Goal: Information Seeking & Learning: Learn about a topic

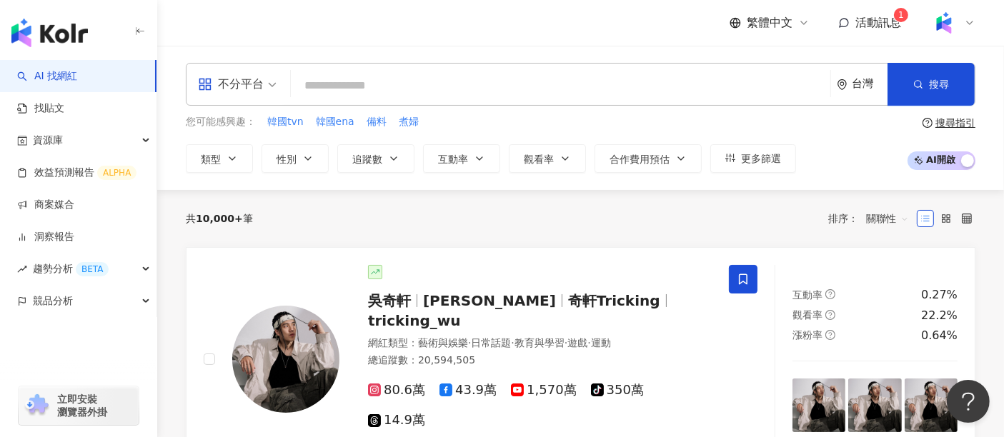
paste input "**********"
type input "**********"
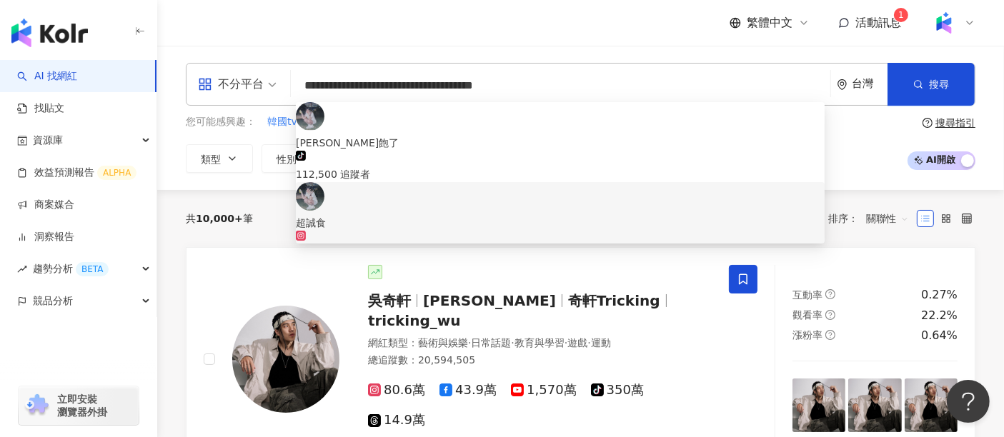
click at [459, 231] on div "126,072 追蹤者" at bounding box center [560, 246] width 529 height 31
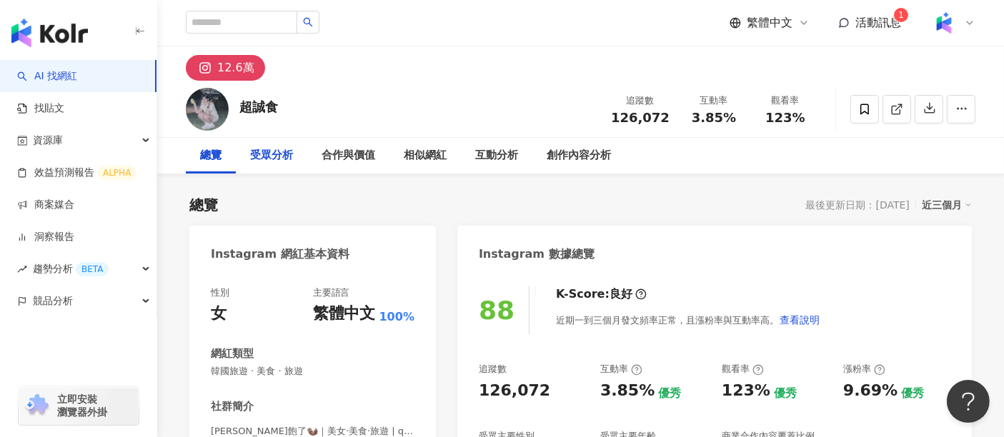
click at [267, 157] on div "受眾分析" at bounding box center [271, 155] width 43 height 17
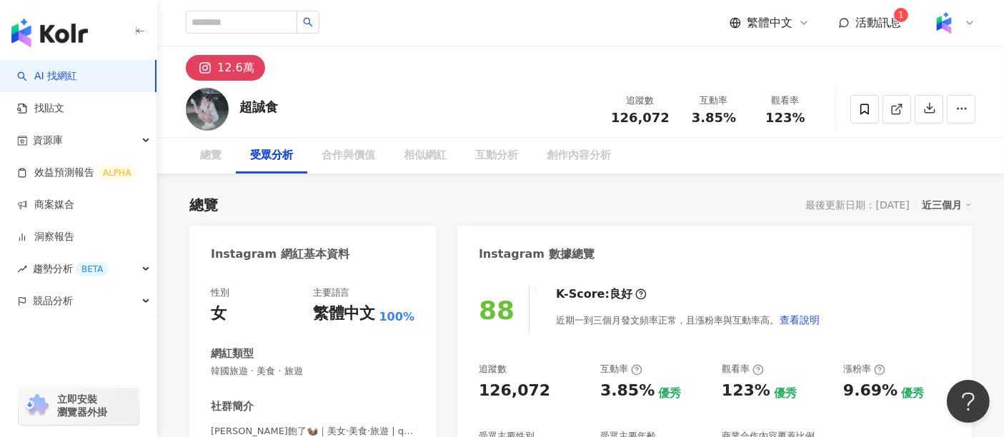
scroll to position [1219, 0]
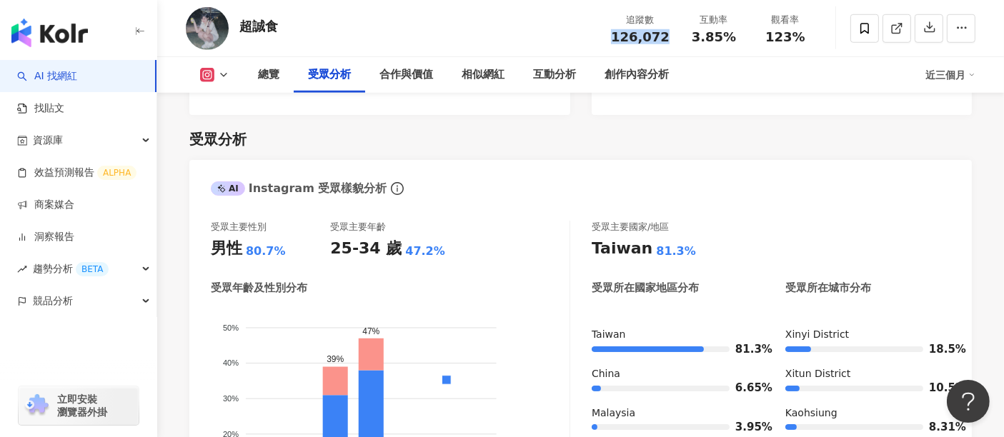
drag, startPoint x: 671, startPoint y: 40, endPoint x: 612, endPoint y: 39, distance: 58.6
click at [612, 39] on div "追蹤數 126,072" at bounding box center [640, 28] width 76 height 31
copy span "126,072"
drag, startPoint x: 731, startPoint y: 34, endPoint x: 691, endPoint y: 38, distance: 40.2
click at [691, 38] on div "3.85%" at bounding box center [713, 37] width 54 height 14
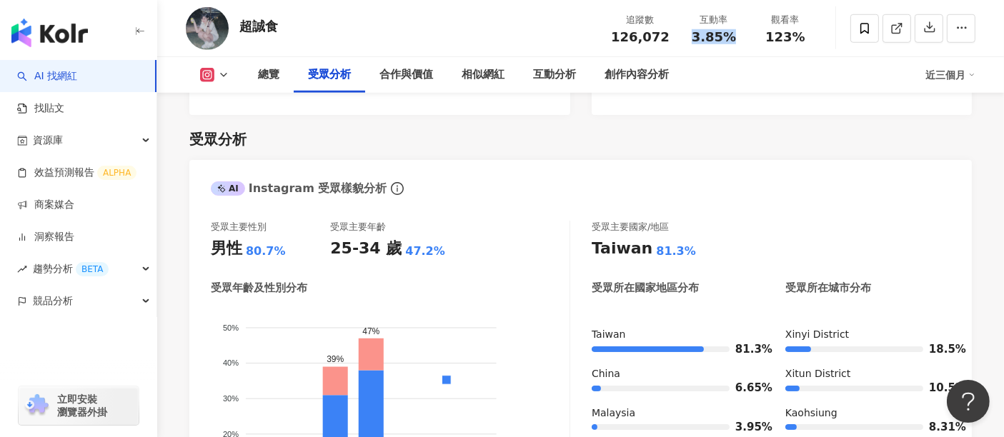
copy span "3.85%"
drag, startPoint x: 808, startPoint y: 38, endPoint x: 771, endPoint y: 37, distance: 37.2
click at [771, 37] on div "觀看率 123%" at bounding box center [784, 28] width 71 height 31
copy span "123%"
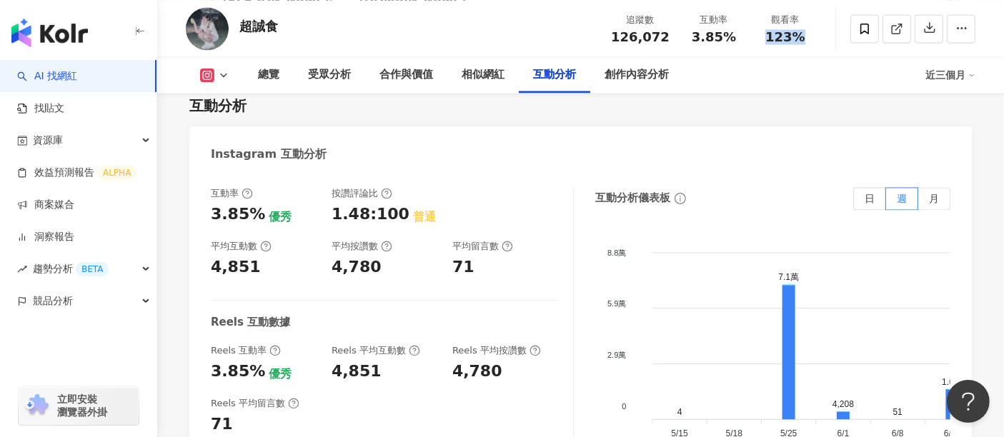
scroll to position [2965, 0]
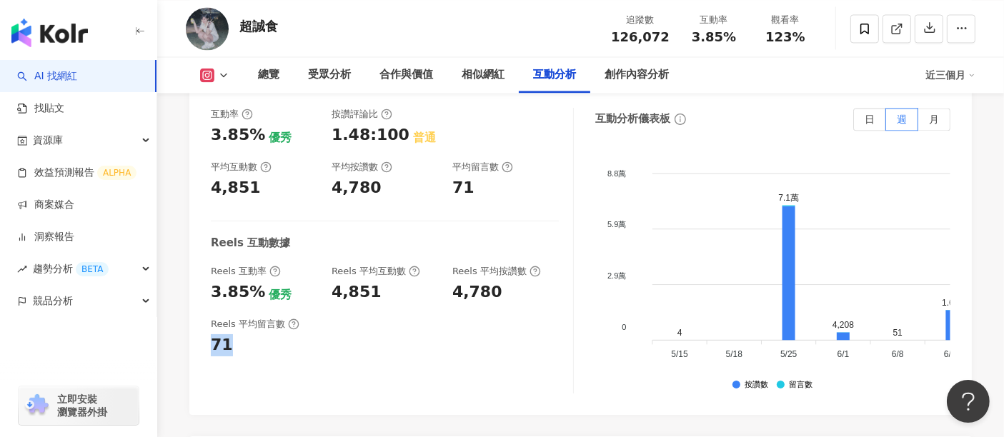
drag, startPoint x: 233, startPoint y: 274, endPoint x: 212, endPoint y: 276, distance: 20.8
click at [212, 334] on div "71" at bounding box center [264, 345] width 106 height 22
copy div "71"
click at [51, 79] on link "AI 找網紅" at bounding box center [47, 76] width 60 height 14
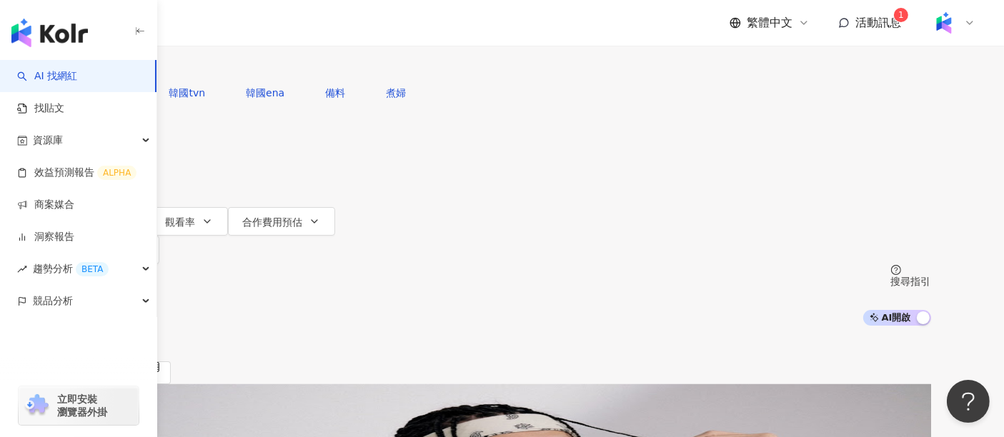
drag, startPoint x: 674, startPoint y: 84, endPoint x: 520, endPoint y: 88, distance: 154.4
click at [281, 27] on input "**********" at bounding box center [224, 13] width 116 height 27
type input "**********"
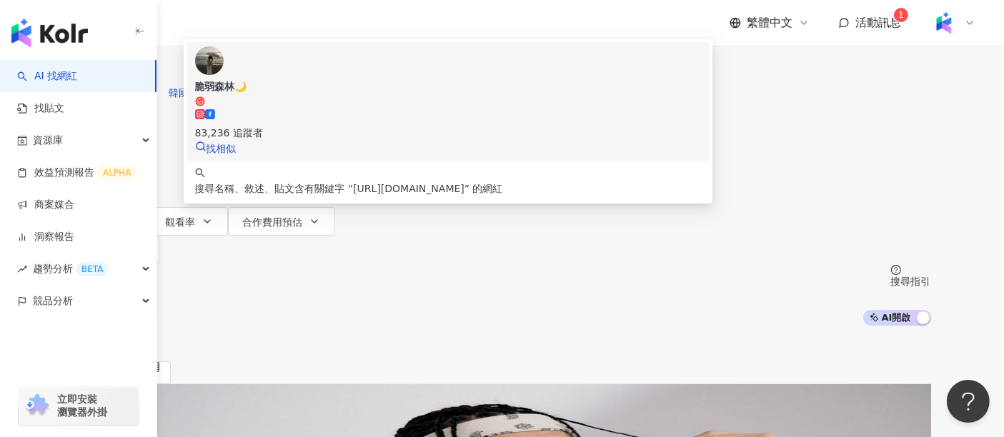
click at [506, 107] on span "脆弱森林🌙" at bounding box center [448, 93] width 506 height 28
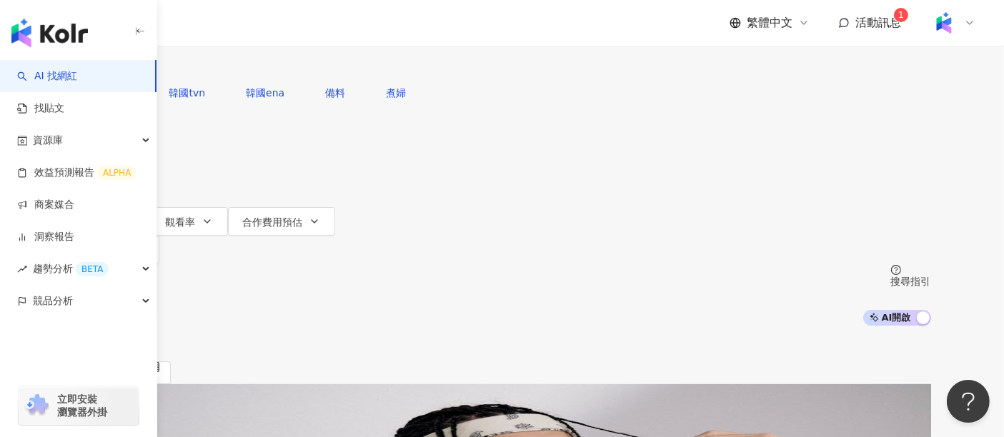
paste input "******"
type input "******"
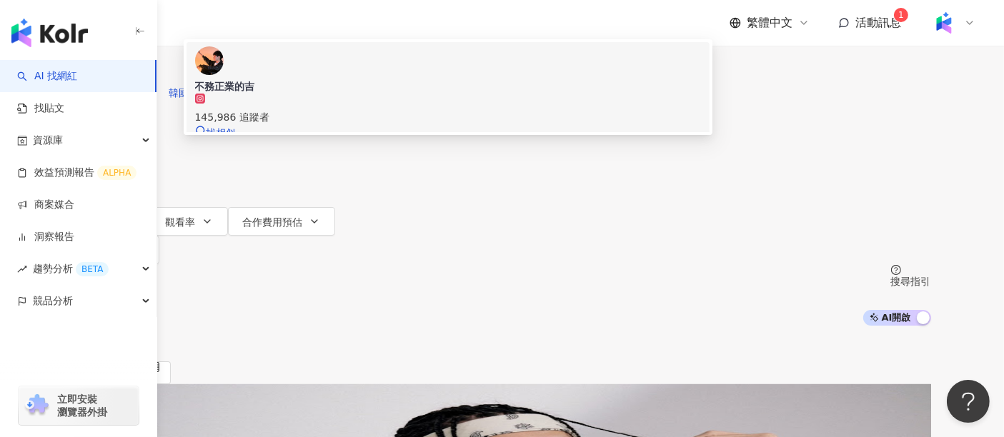
click at [430, 125] on div "145,986 追蹤者" at bounding box center [448, 109] width 506 height 31
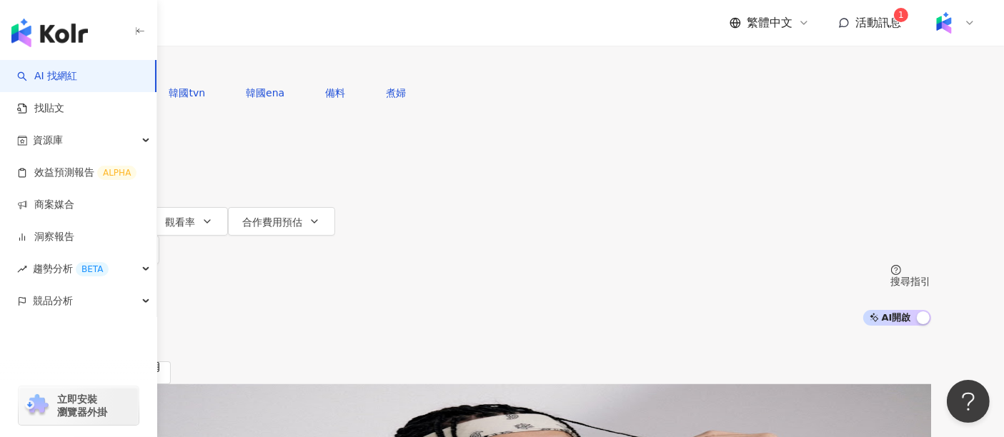
paste input "**********"
type input "**********"
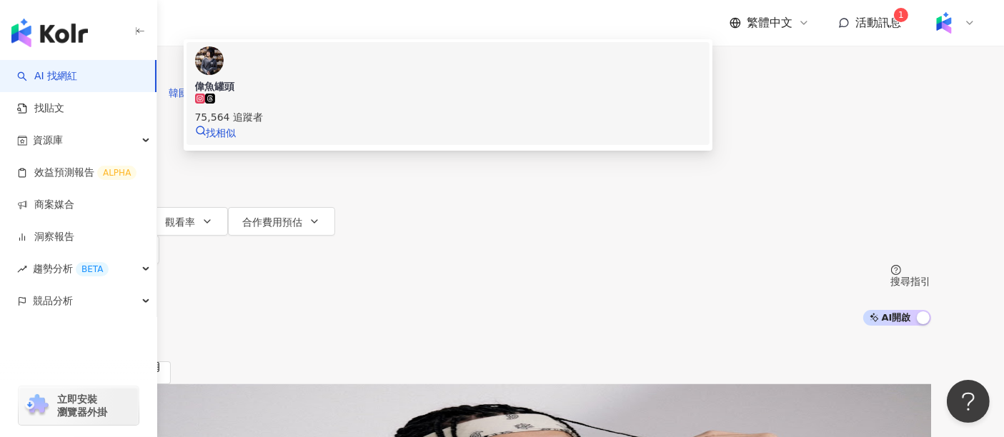
click at [473, 94] on span "偉魚罐頭" at bounding box center [448, 86] width 506 height 14
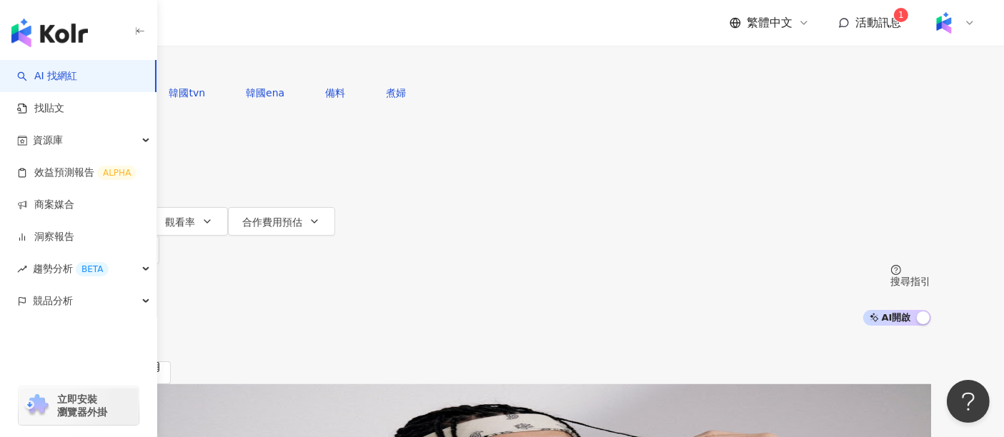
paste input "**********"
type input "**********"
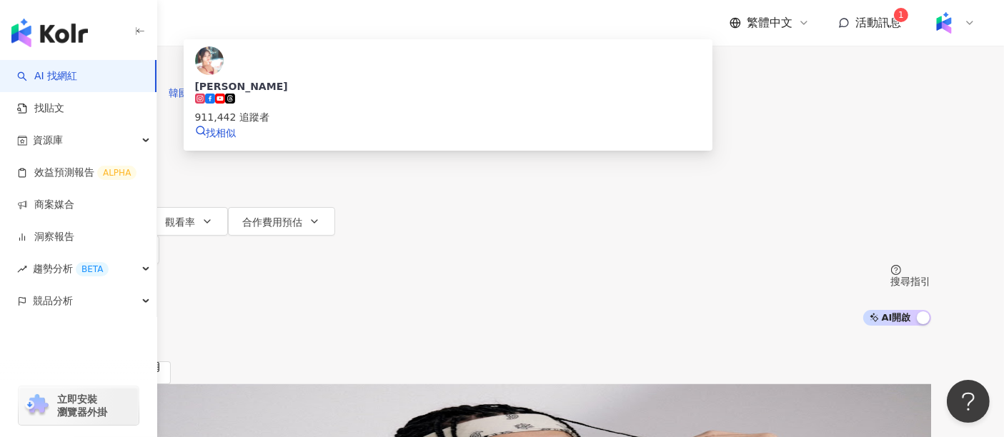
click at [491, 125] on div "911,442 追蹤者" at bounding box center [448, 109] width 506 height 31
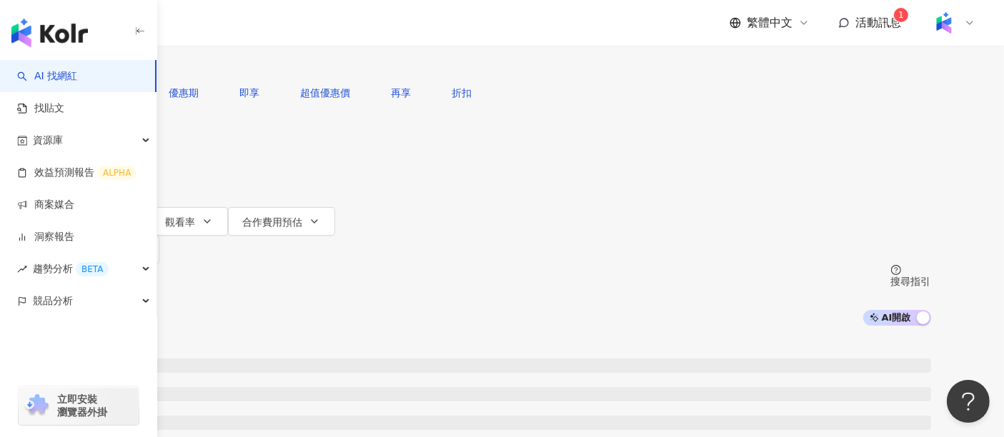
type input "**"
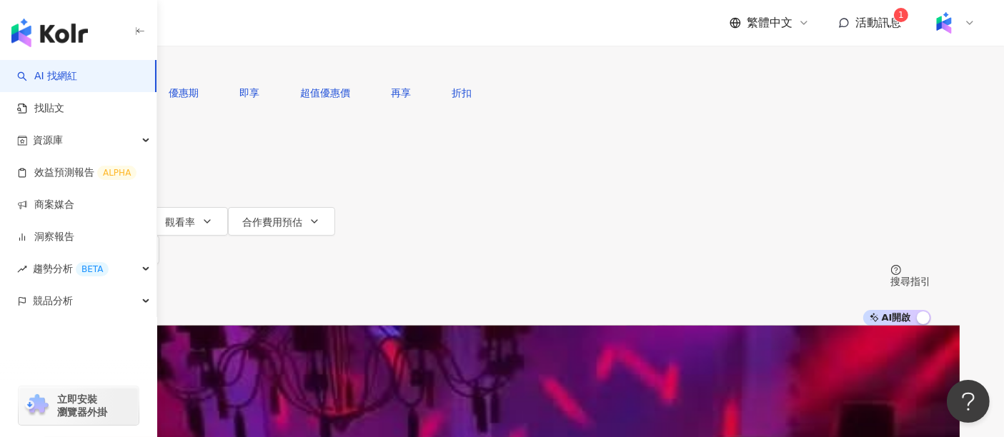
click at [119, 188] on span "追蹤數" at bounding box center [104, 193] width 30 height 11
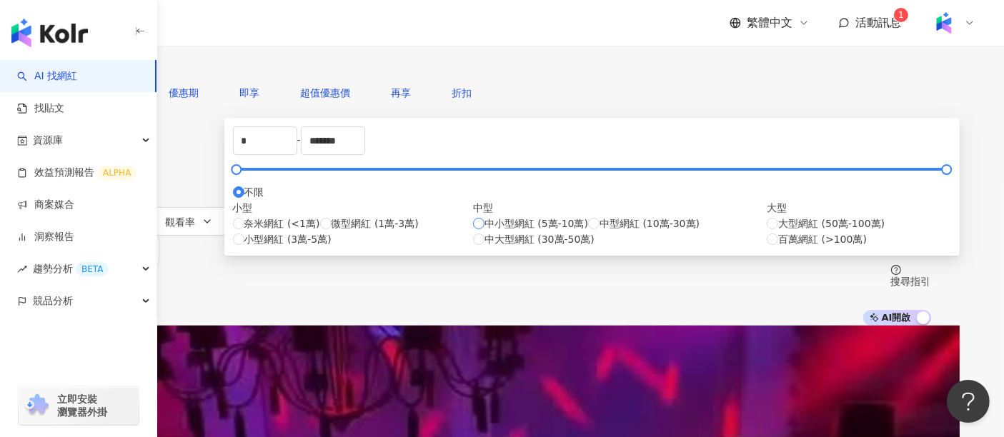
click at [554, 231] on span "中小型網紅 (5萬-10萬)" at bounding box center [536, 224] width 104 height 16
type input "*****"
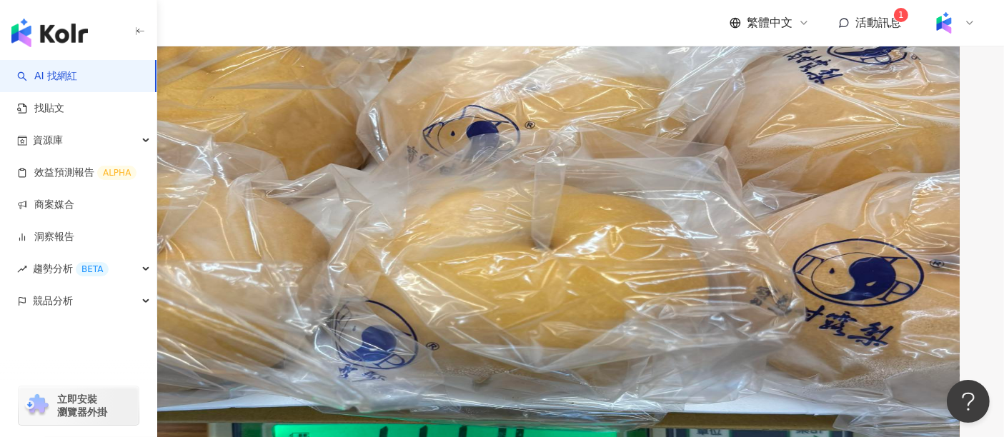
scroll to position [404, 0]
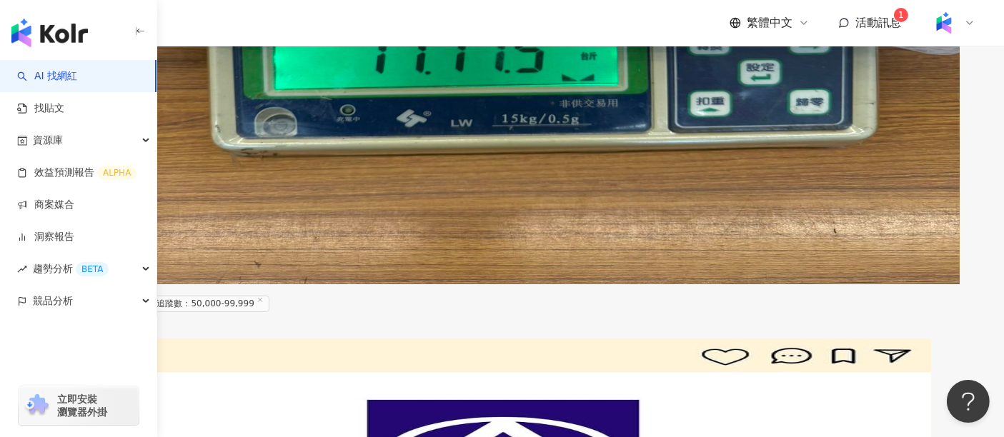
scroll to position [880, 0]
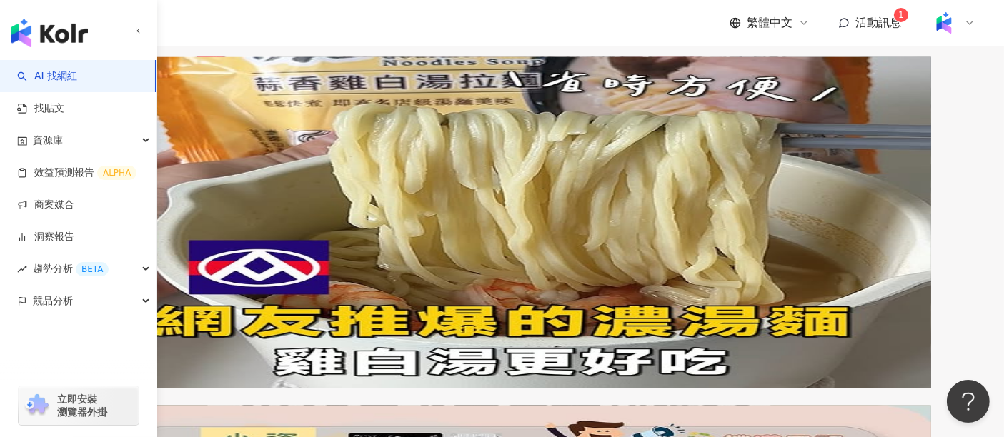
scroll to position [1436, 0]
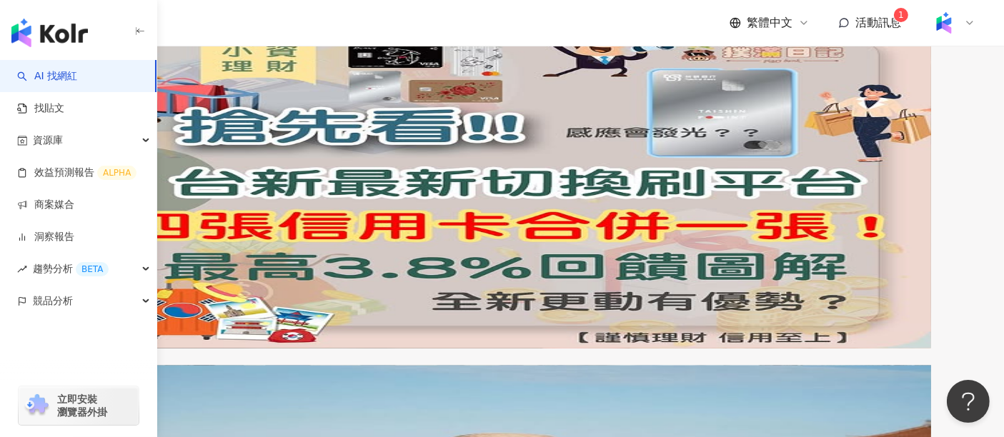
scroll to position [1832, 0]
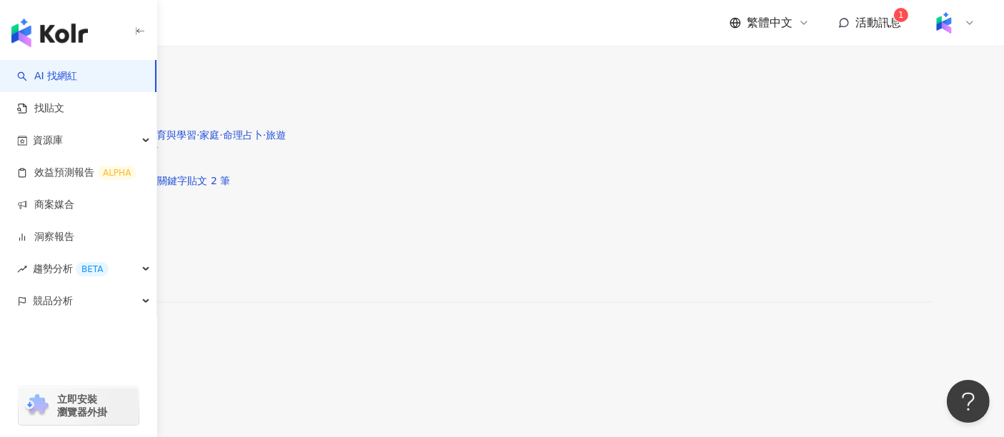
scroll to position [2706, 0]
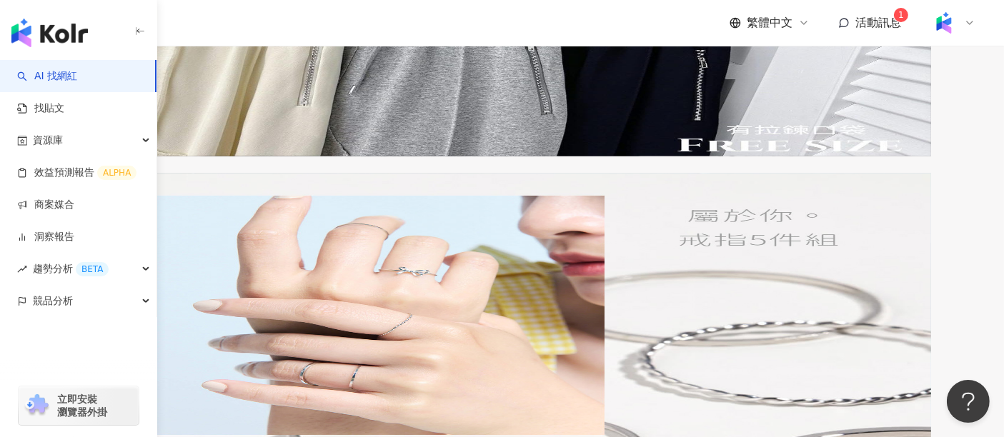
scroll to position [2395, 0]
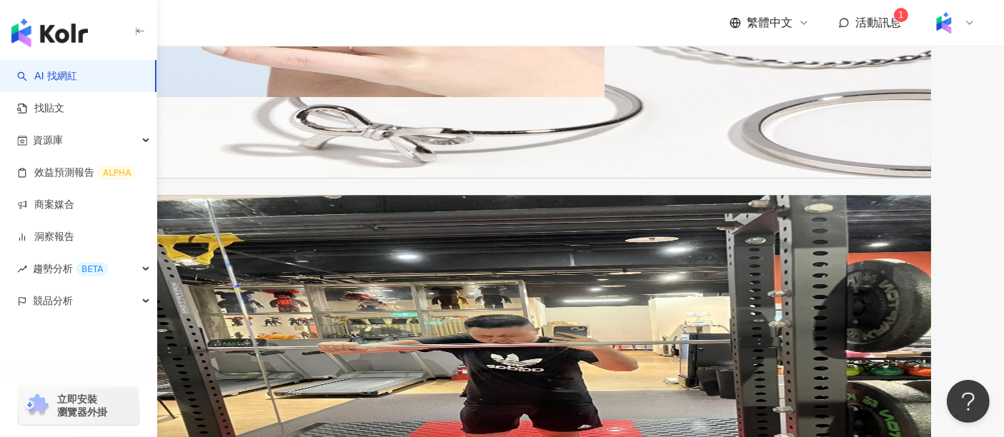
scroll to position [2871, 0]
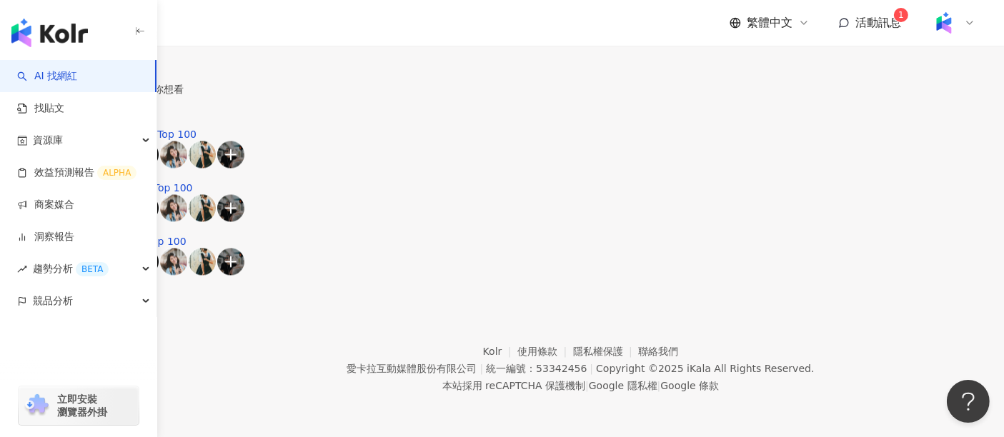
scroll to position [1358, 0]
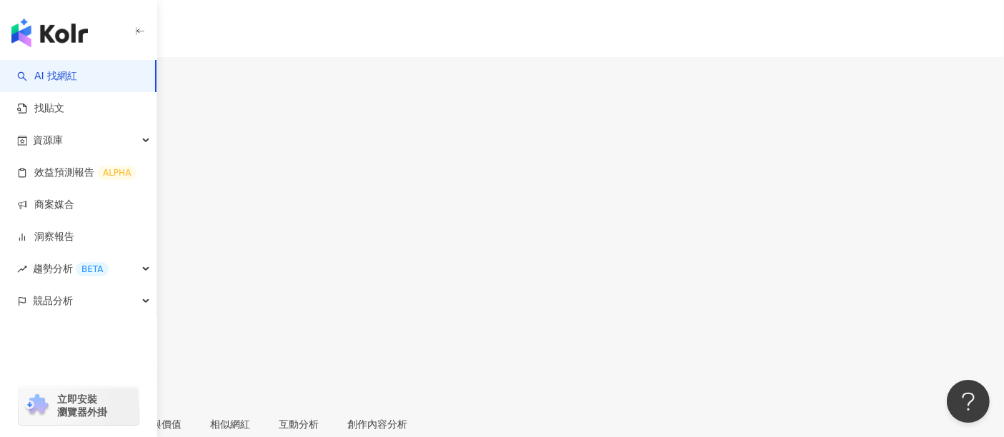
drag, startPoint x: 240, startPoint y: 104, endPoint x: 291, endPoint y: 101, distance: 50.8
click at [60, 135] on div "脆弱森林?" at bounding box center [30, 140] width 60 height 11
copy div "脆弱森林"
click at [494, 125] on div "脆弱森林? weak_forest 追蹤數 82,822 互動率 2.18% 觀看率 42.4%" at bounding box center [502, 249] width 1004 height 315
drag, startPoint x: 668, startPoint y: 121, endPoint x: 624, endPoint y: 125, distance: 44.5
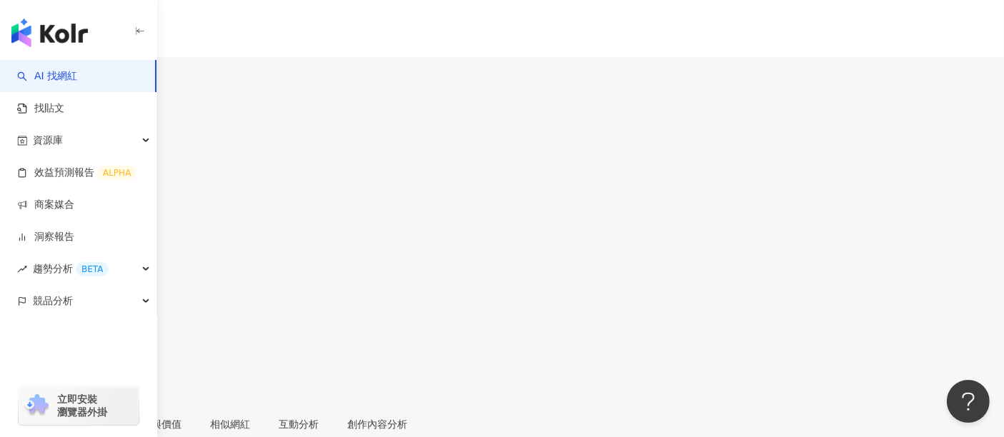
click at [624, 180] on div "82,822" at bounding box center [502, 193] width 1004 height 27
copy span "82,822"
drag, startPoint x: 733, startPoint y: 114, endPoint x: 692, endPoint y: 119, distance: 41.0
click at [692, 226] on div "2.18%" at bounding box center [502, 239] width 1004 height 27
copy span "2.18%"
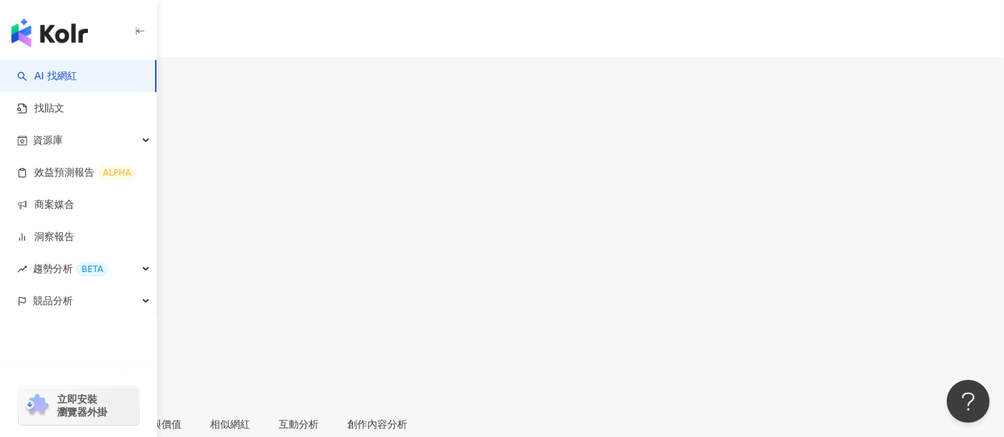
drag, startPoint x: 804, startPoint y: 119, endPoint x: 754, endPoint y: 119, distance: 49.3
click at [754, 253] on div "觀看率 42.4%" at bounding box center [502, 276] width 1004 height 46
copy span "42.4%"
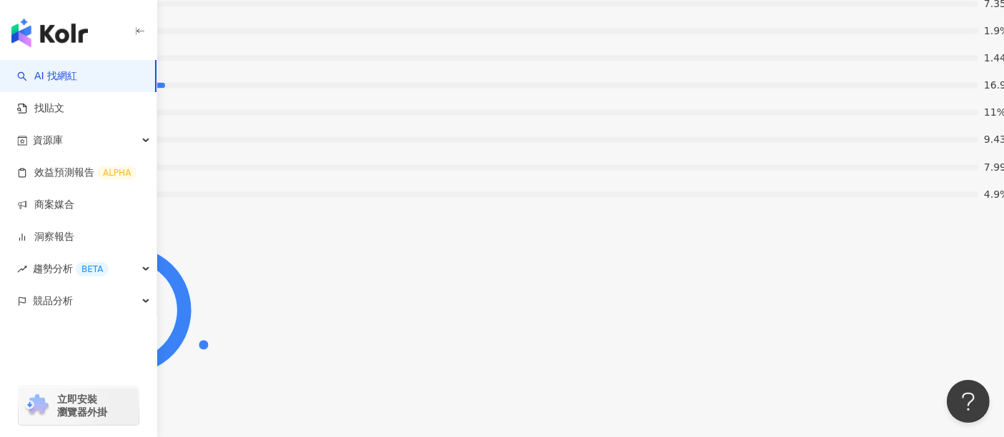
scroll to position [2857, 0]
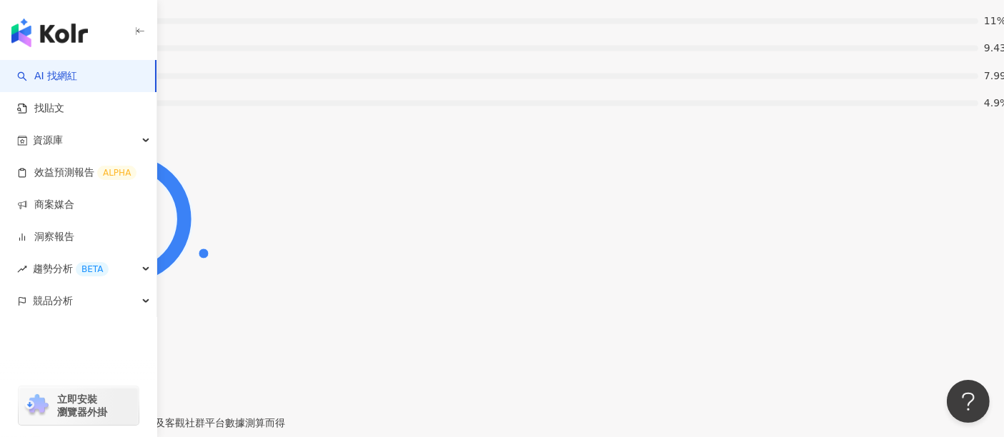
drag, startPoint x: 236, startPoint y: 303, endPoint x: 214, endPoint y: 307, distance: 22.6
copy div "40"
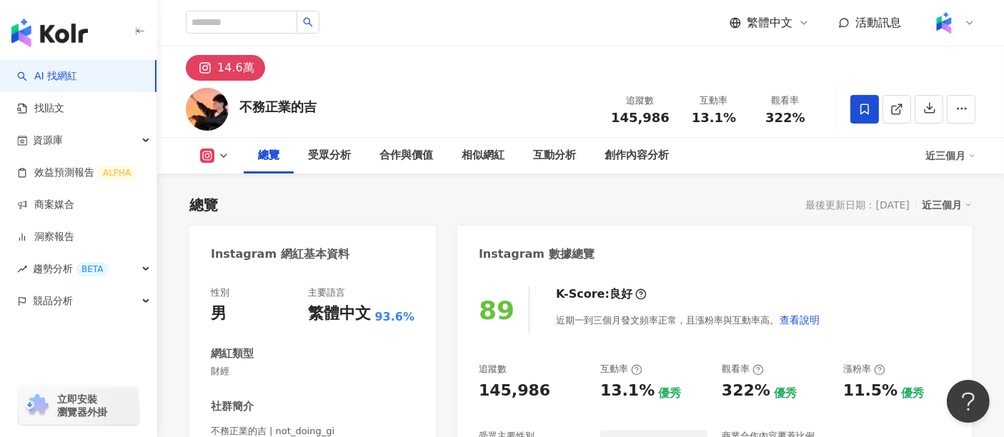
click at [616, 117] on div "追蹤數 145,986" at bounding box center [640, 109] width 76 height 31
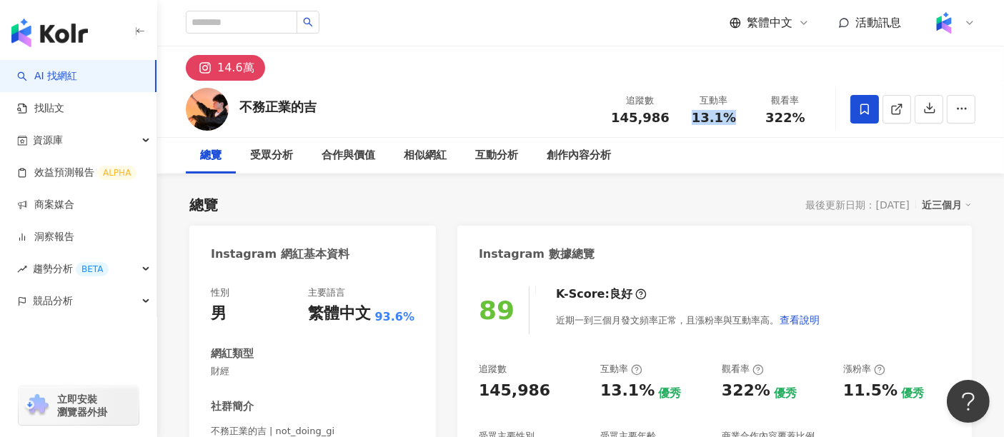
drag, startPoint x: 740, startPoint y: 123, endPoint x: 694, endPoint y: 124, distance: 45.7
click at [694, 124] on div "13.1%" at bounding box center [713, 118] width 54 height 14
drag, startPoint x: 804, startPoint y: 119, endPoint x: 768, endPoint y: 119, distance: 36.4
click at [768, 119] on div "322%" at bounding box center [785, 118] width 54 height 14
copy span "322%"
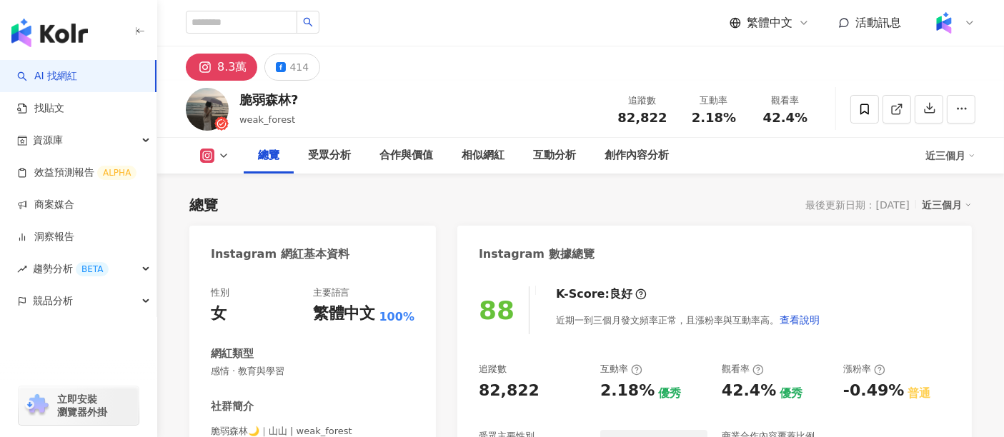
click at [335, 164] on div "受眾分析" at bounding box center [329, 156] width 71 height 36
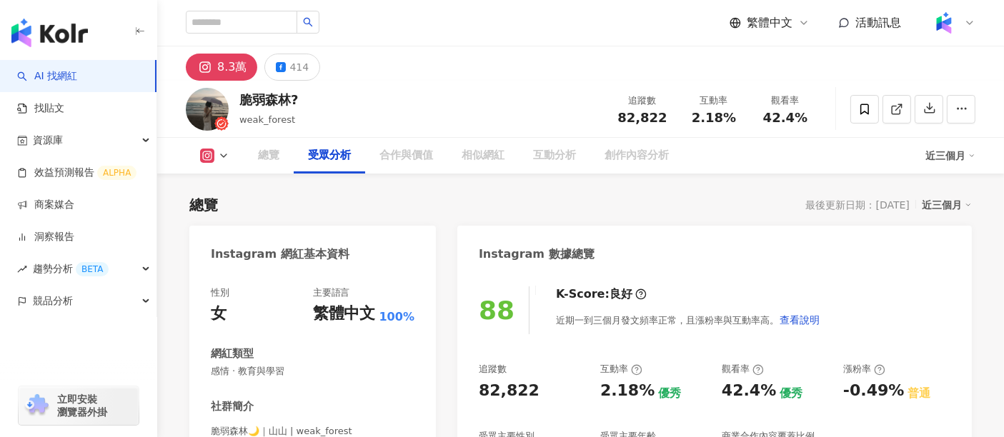
scroll to position [1219, 0]
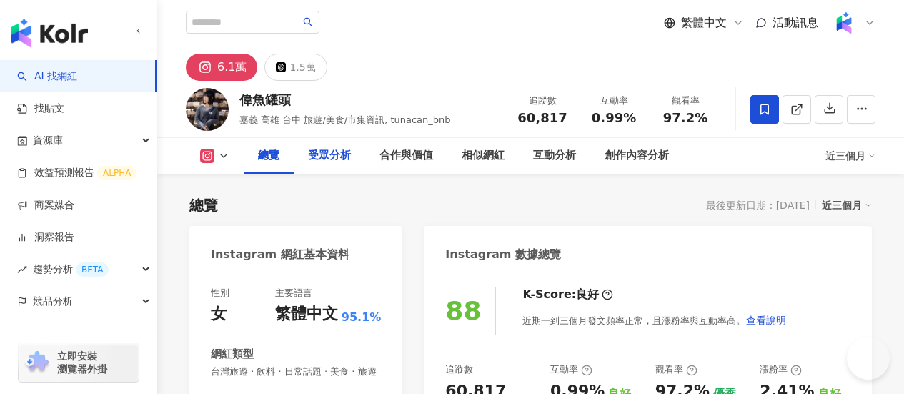
click at [318, 158] on div "受眾分析" at bounding box center [329, 155] width 43 height 17
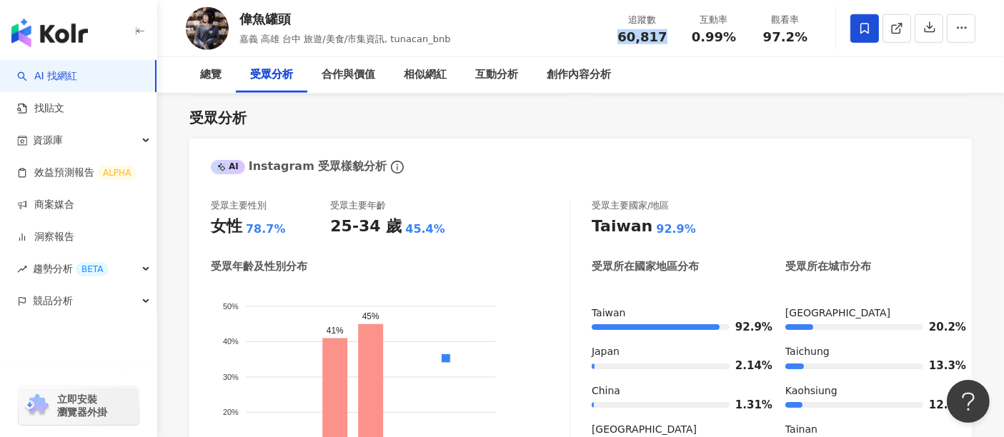
drag, startPoint x: 634, startPoint y: 38, endPoint x: 624, endPoint y: 38, distance: 10.0
click at [624, 38] on div "60,817" at bounding box center [642, 37] width 54 height 14
copy span "60,817"
drag, startPoint x: 734, startPoint y: 36, endPoint x: 694, endPoint y: 39, distance: 40.9
click at [694, 39] on div "0.99%" at bounding box center [713, 37] width 54 height 14
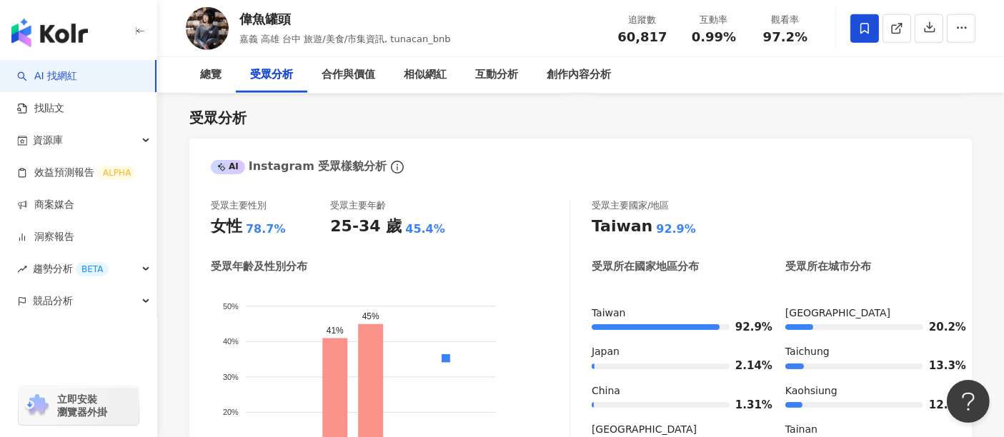
click at [755, 105] on div "受眾分析 AI Instagram 受眾樣貌分析 受眾主要性別 女性 78.7% 受眾主要年齡 25-34 歲 45.4% 受眾年齡及性別分布 男性 女性 5…" at bounding box center [580, 441] width 782 height 694
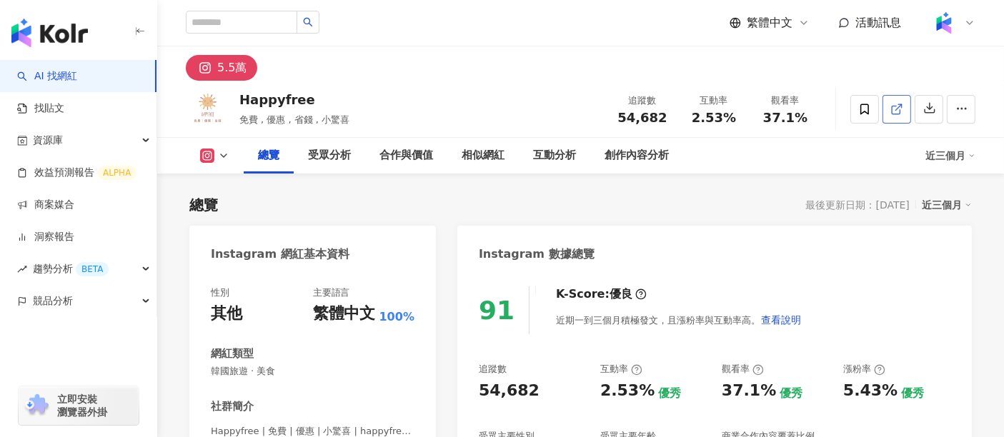
click at [896, 114] on icon at bounding box center [896, 109] width 13 height 13
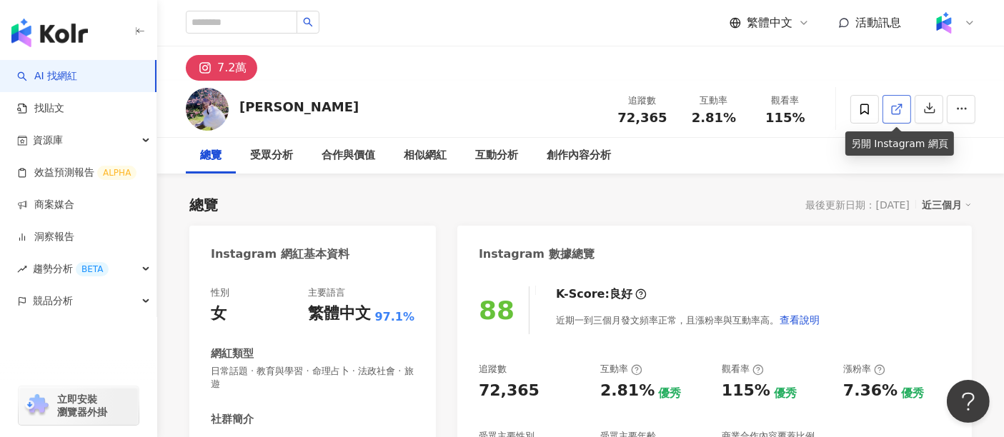
click at [898, 111] on icon at bounding box center [896, 109] width 13 height 13
